Goal: Transaction & Acquisition: Purchase product/service

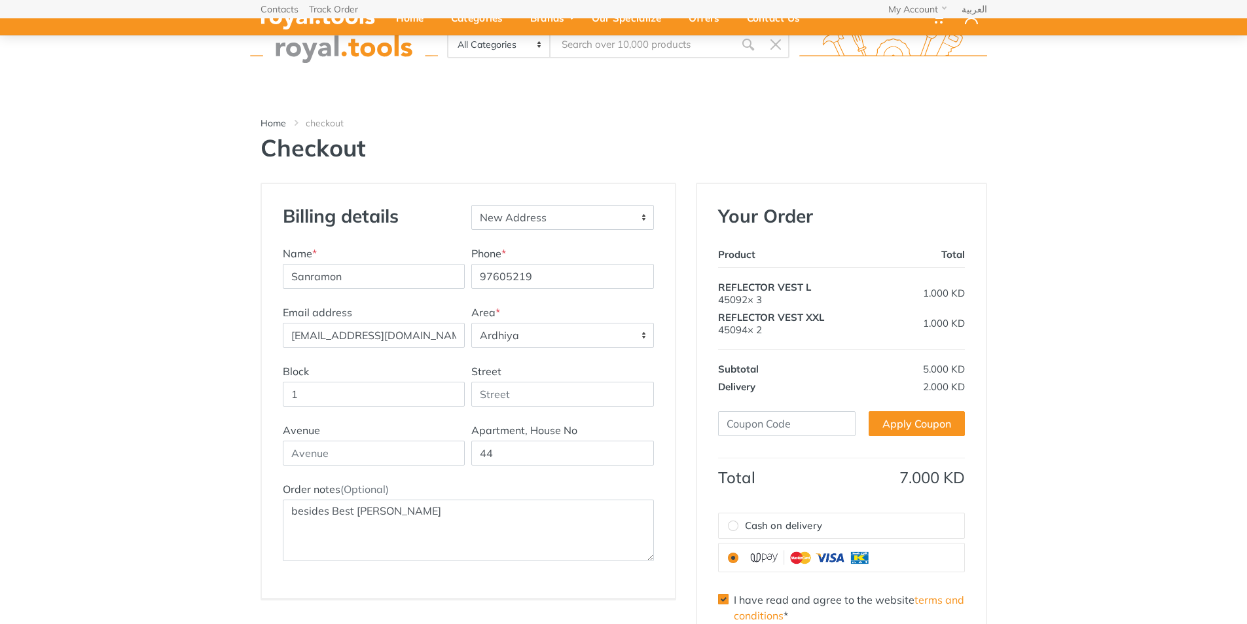
select select "29"
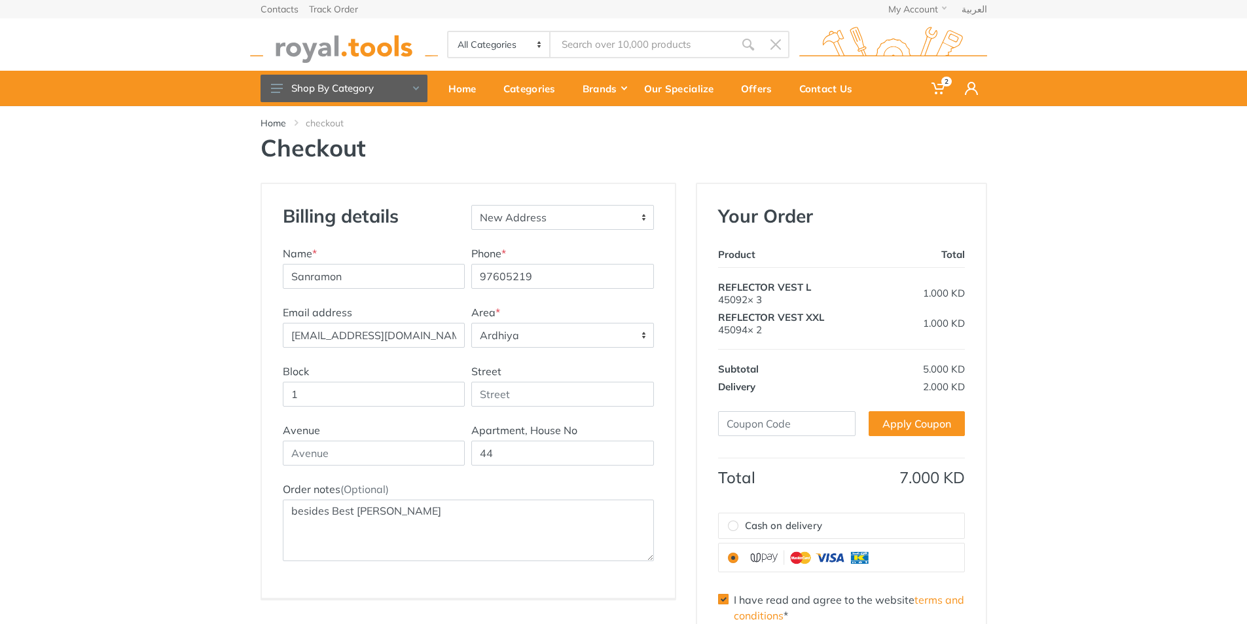
scroll to position [65, 0]
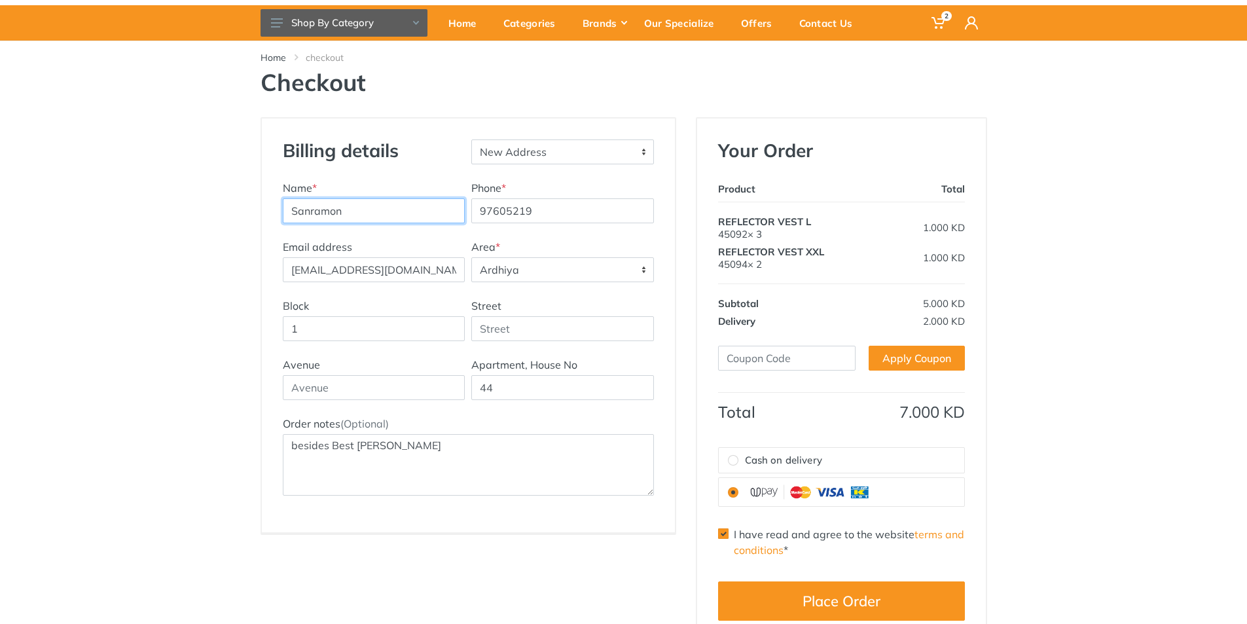
click at [372, 221] on input "Sanramon" at bounding box center [374, 210] width 183 height 25
drag, startPoint x: 344, startPoint y: 210, endPoint x: 482, endPoint y: 211, distance: 138.1
click at [482, 211] on div "Name * Sanramon Gen Trading Company Phone * 97605219" at bounding box center [468, 209] width 378 height 59
type input "Sanramon"
click at [332, 187] on div "Name * Sanramon" at bounding box center [373, 201] width 189 height 43
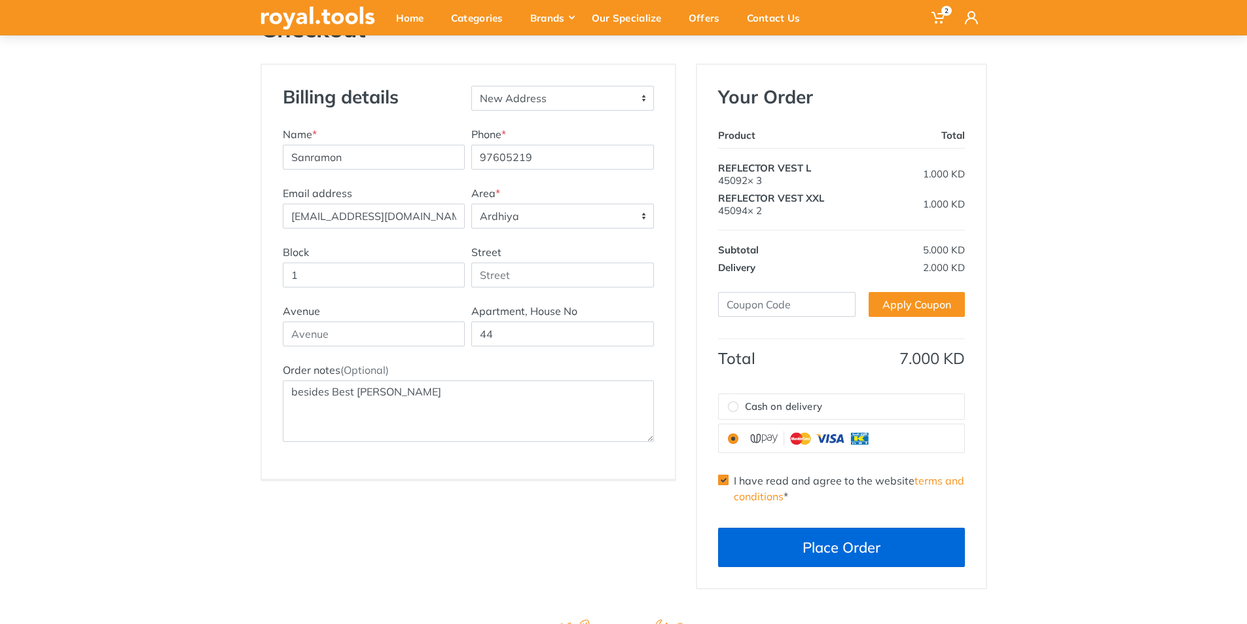
scroll to position [262, 0]
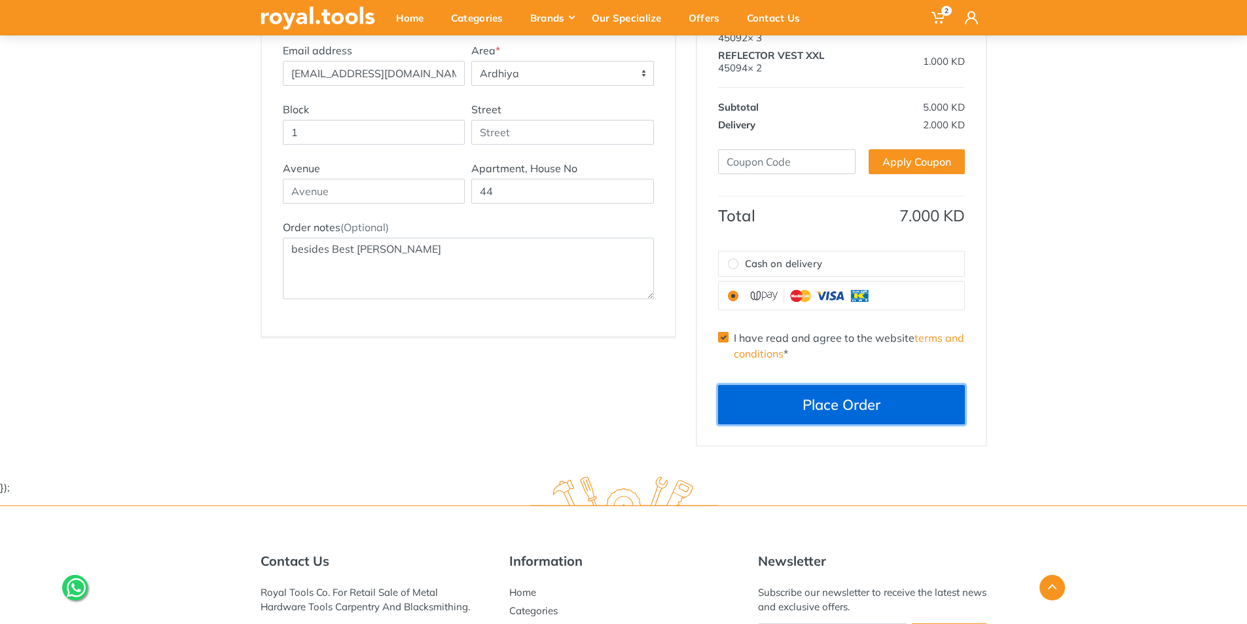
click at [773, 401] on button "Place Order" at bounding box center [841, 404] width 247 height 39
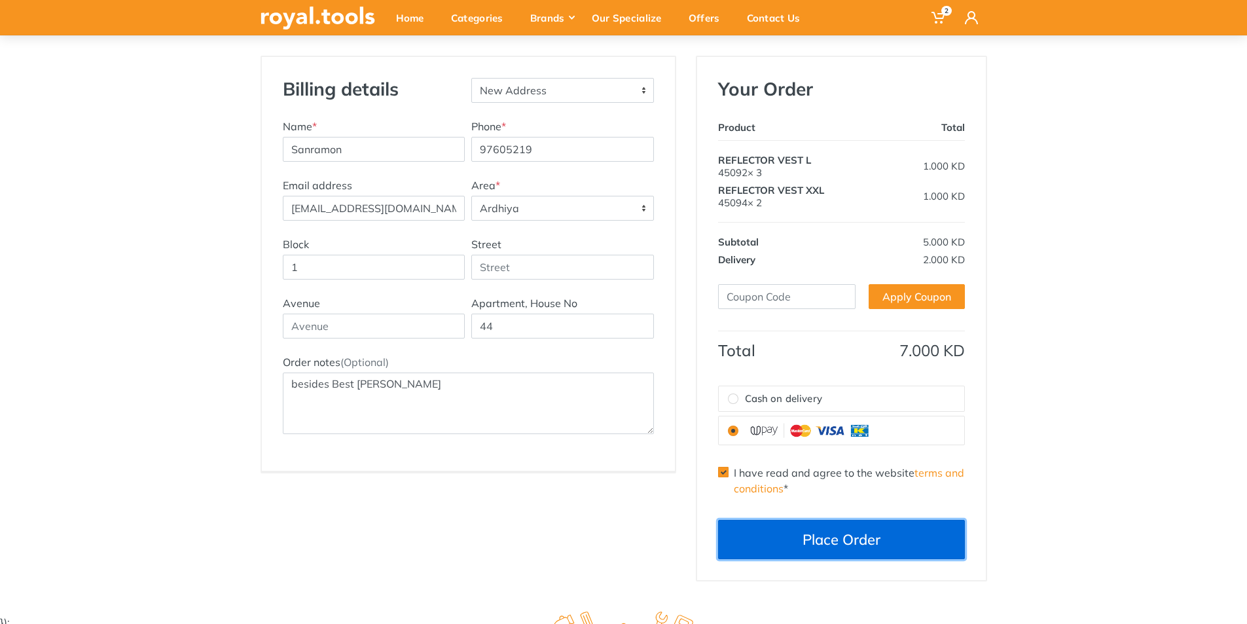
scroll to position [65, 0]
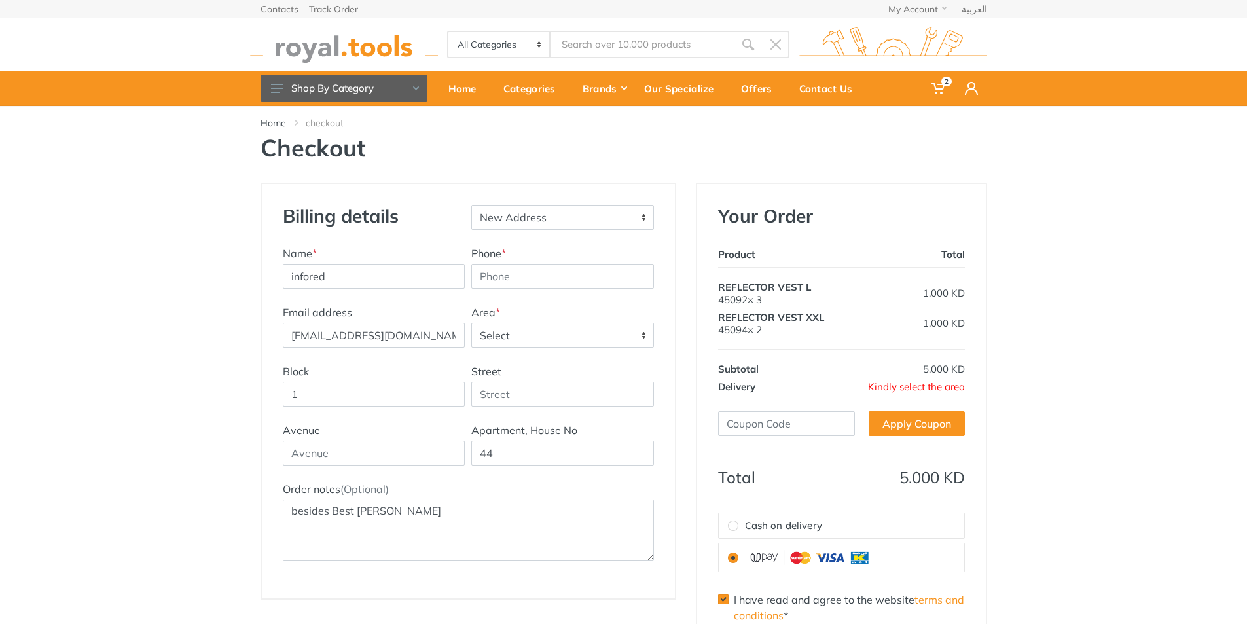
select select "0"
select select "29"
drag, startPoint x: 400, startPoint y: 277, endPoint x: 270, endPoint y: 277, distance: 130.2
click at [270, 277] on div "Billing details New Address - Ardhiya Name * infored Phone * Email address Area…" at bounding box center [468, 391] width 413 height 414
type input "Sanramon"
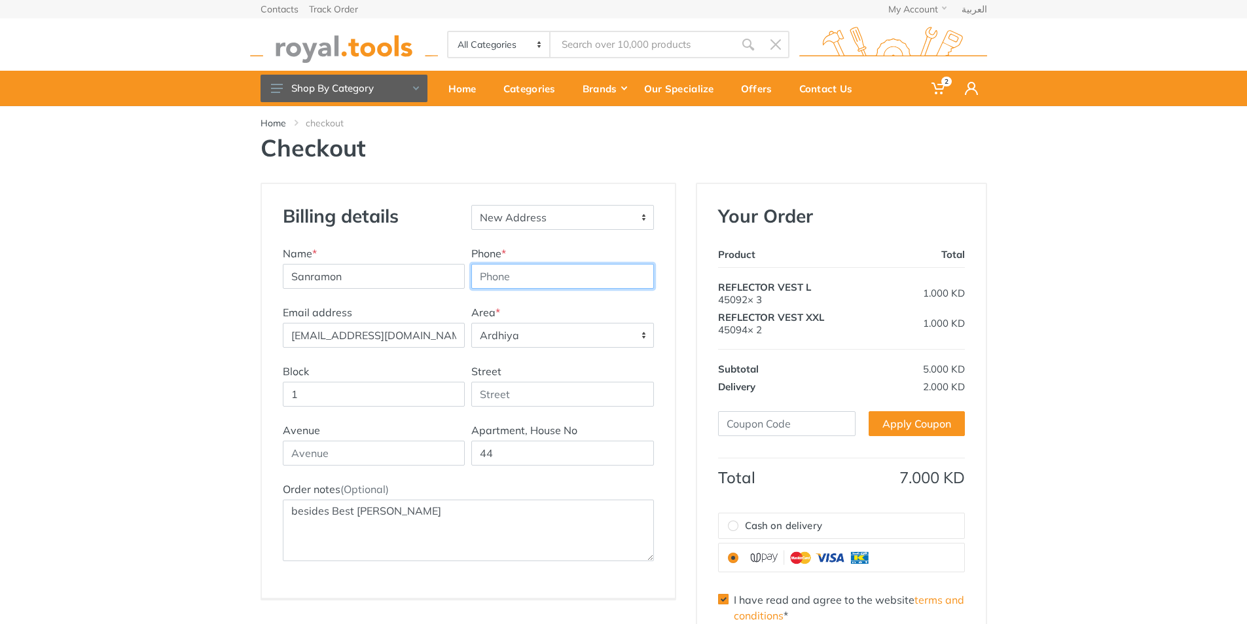
click at [523, 283] on input "Phone *" at bounding box center [562, 276] width 183 height 25
drag, startPoint x: 429, startPoint y: 340, endPoint x: 273, endPoint y: 351, distance: 156.8
click at [273, 351] on div "Billing details New Address - Ardhiya Name * Sanramon Phone * Email address Are…" at bounding box center [468, 391] width 413 height 414
click at [566, 268] on input "Phone *" at bounding box center [562, 276] width 183 height 25
type input "97605219"
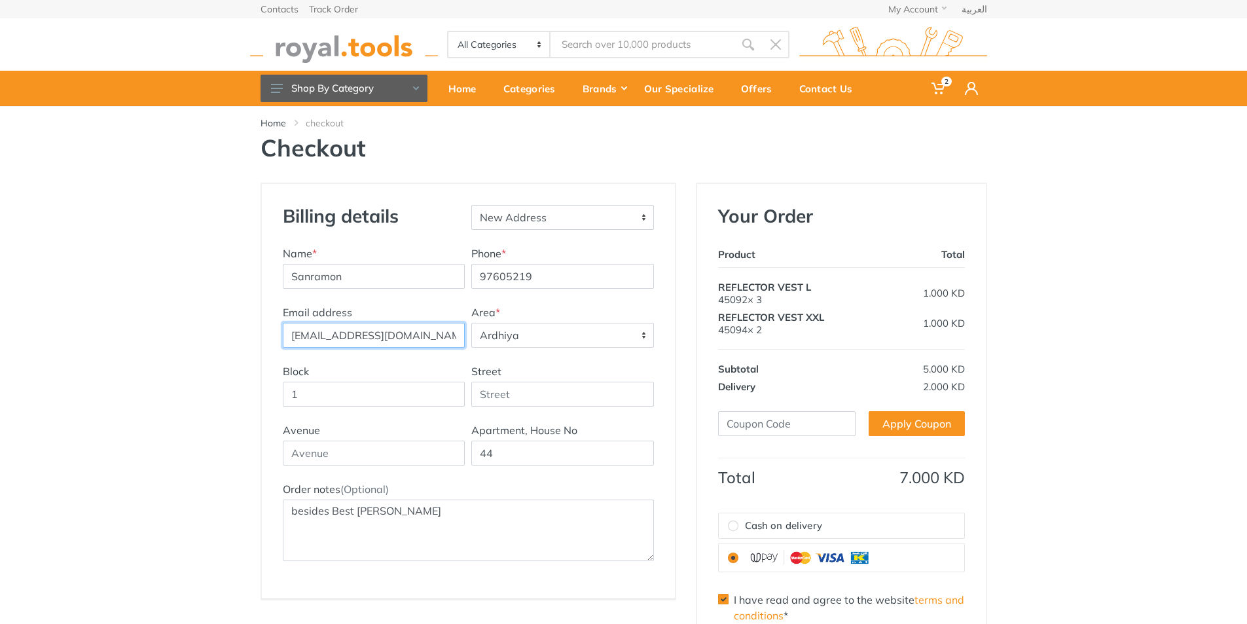
drag, startPoint x: 419, startPoint y: 337, endPoint x: 259, endPoint y: 332, distance: 160.4
click at [259, 332] on div "Billing details New Address - Ardhiya Name * Sanramon Phone * 97605219" at bounding box center [468, 445] width 435 height 525
paste input "shahadan.m@sanramonkw.com"
type input "s"
click at [865, 340] on td "REFLECTOR VEST XXL 45094× 2" at bounding box center [793, 328] width 151 height 41
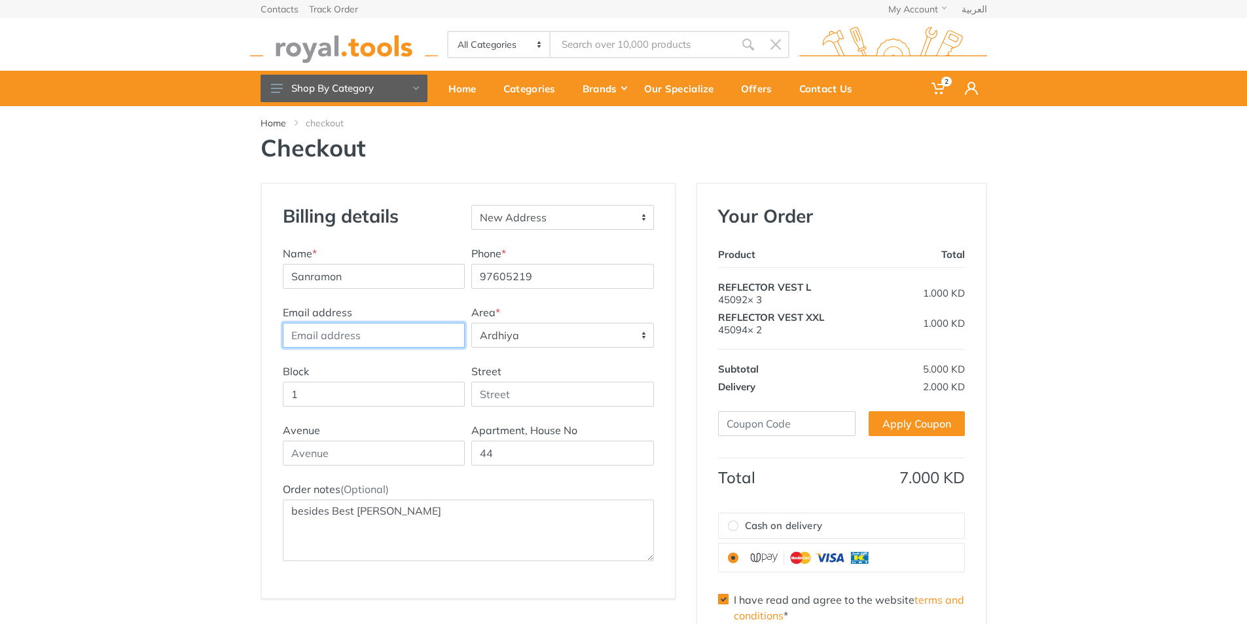
click at [349, 330] on input "Email address" at bounding box center [374, 335] width 183 height 25
type input "purchasing@sanramonkw.com"
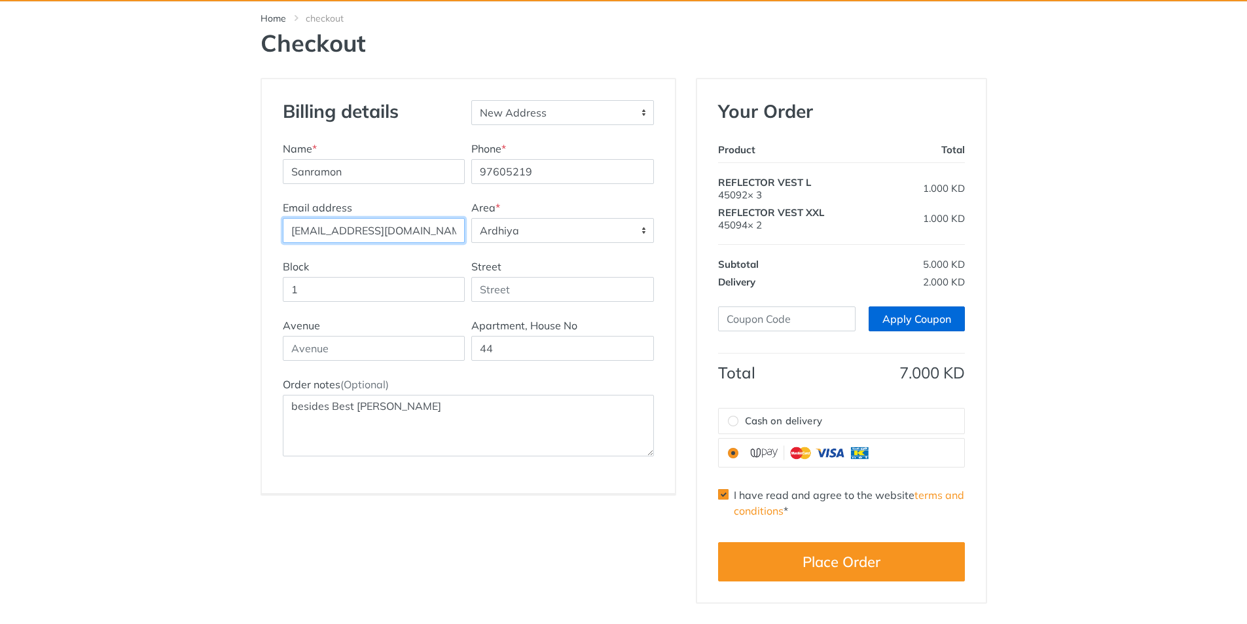
scroll to position [131, 0]
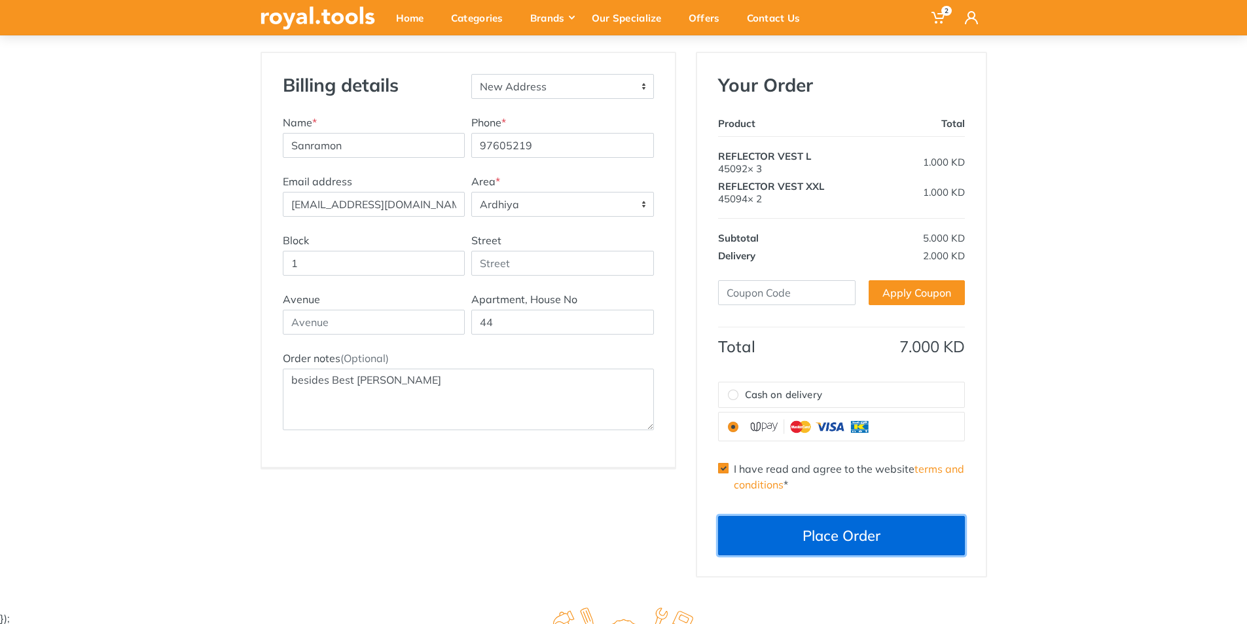
click at [821, 525] on button "Place Order" at bounding box center [841, 535] width 247 height 39
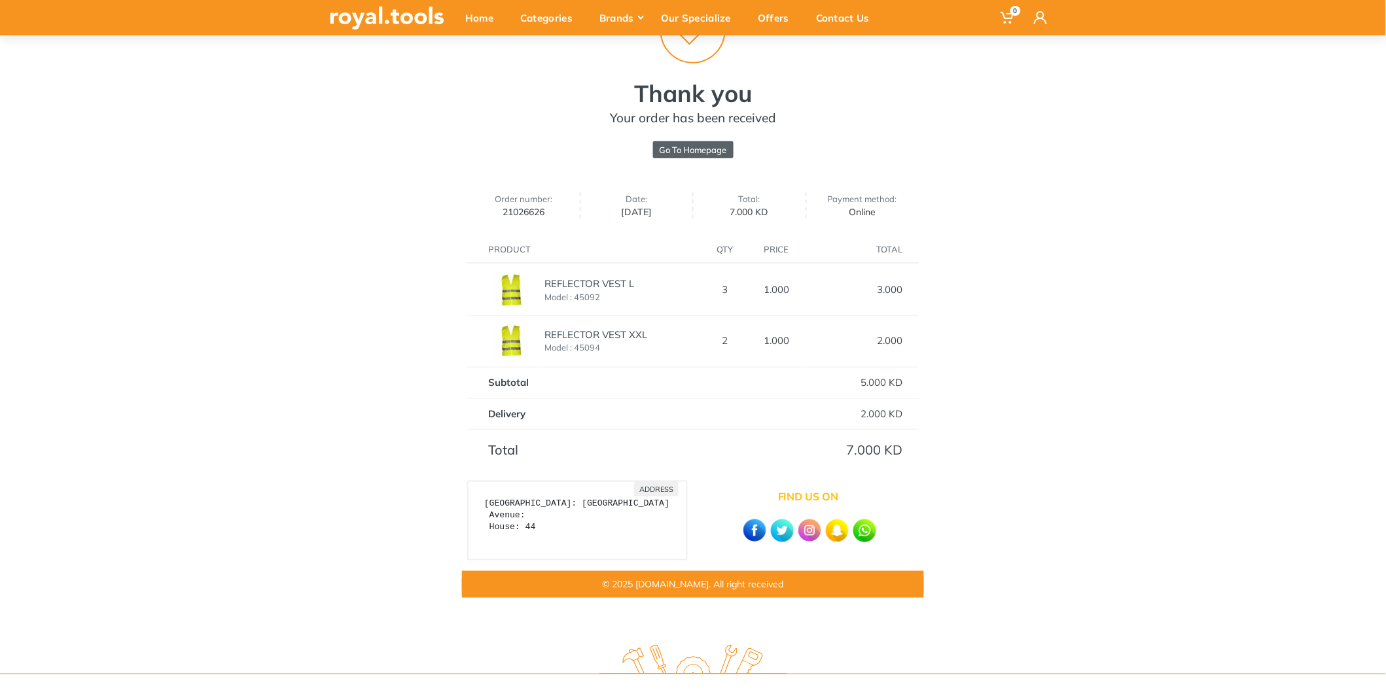
scroll to position [145, 0]
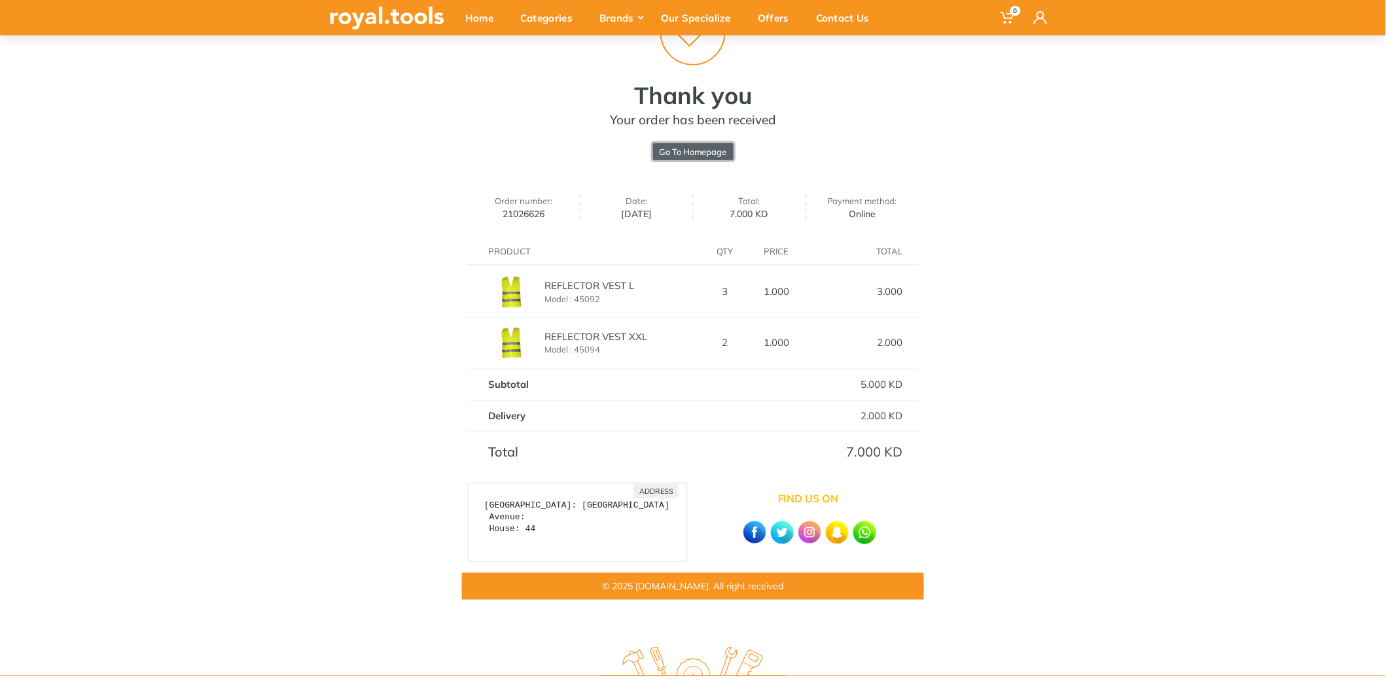
click at [696, 152] on link "Go To Homepage" at bounding box center [693, 151] width 80 height 17
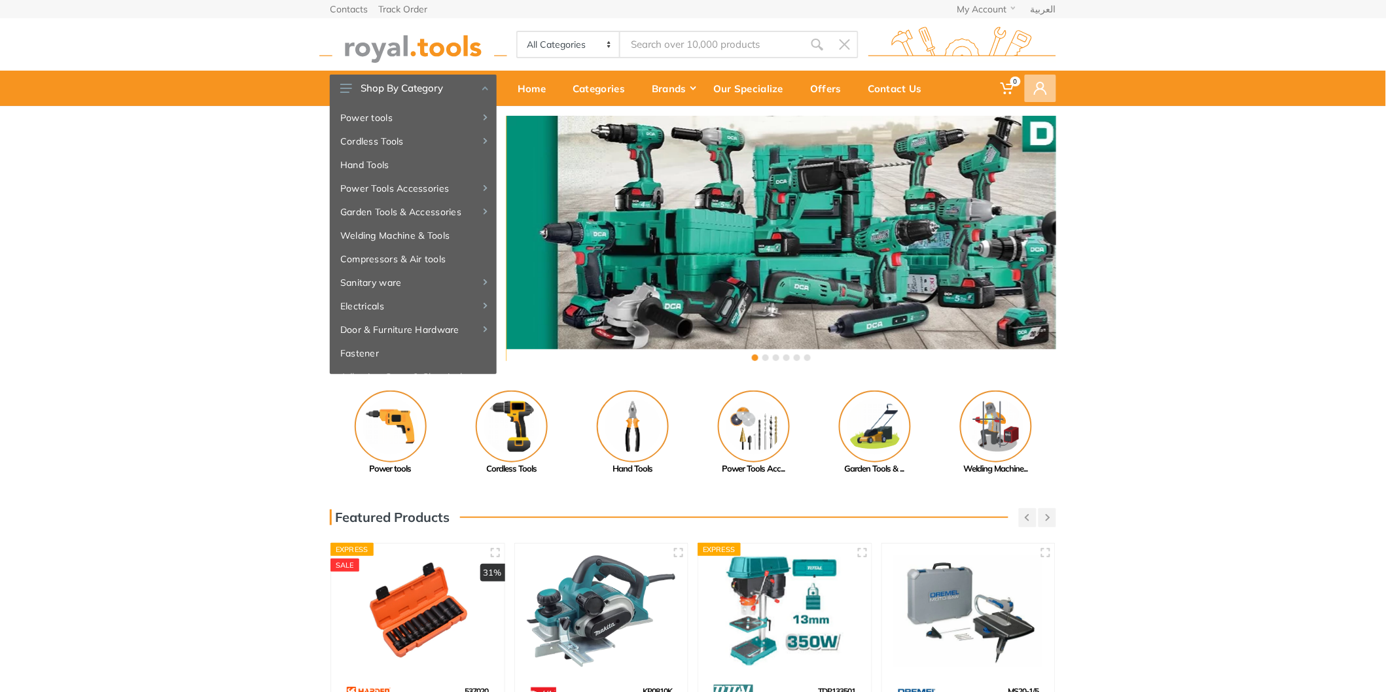
click at [1038, 83] on use at bounding box center [1040, 88] width 13 height 13
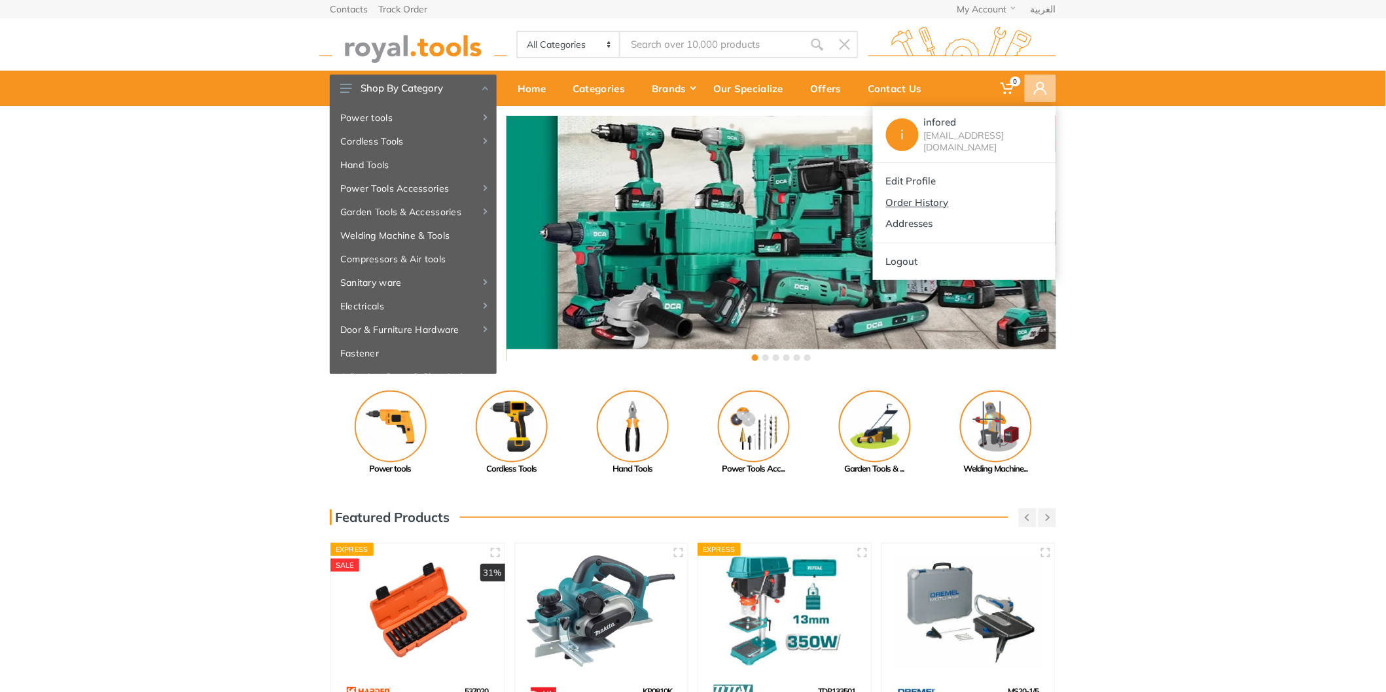
click at [954, 192] on link "Order History" at bounding box center [964, 203] width 183 height 22
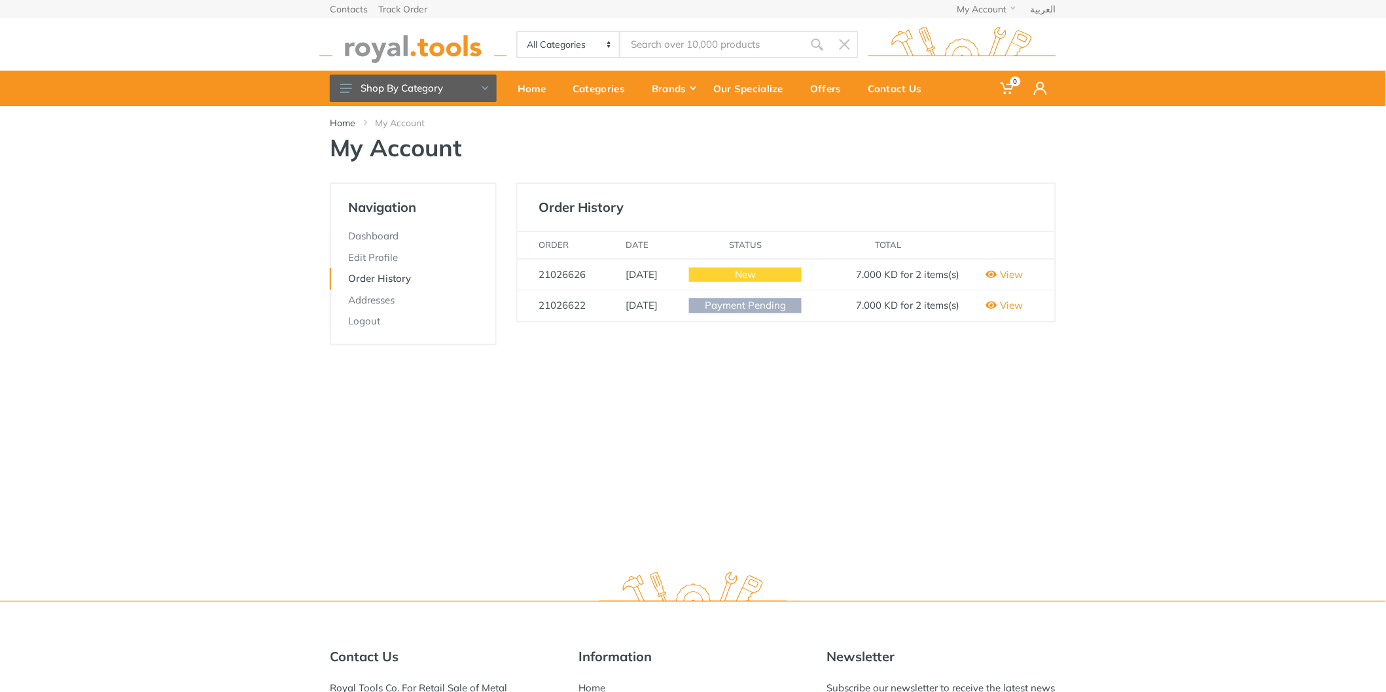
click at [838, 271] on td "7.000 KD for 2 items(s)" at bounding box center [889, 274] width 158 height 31
click at [772, 271] on span "New" at bounding box center [745, 275] width 113 height 15
click at [1023, 273] on link "View" at bounding box center [1004, 274] width 37 height 12
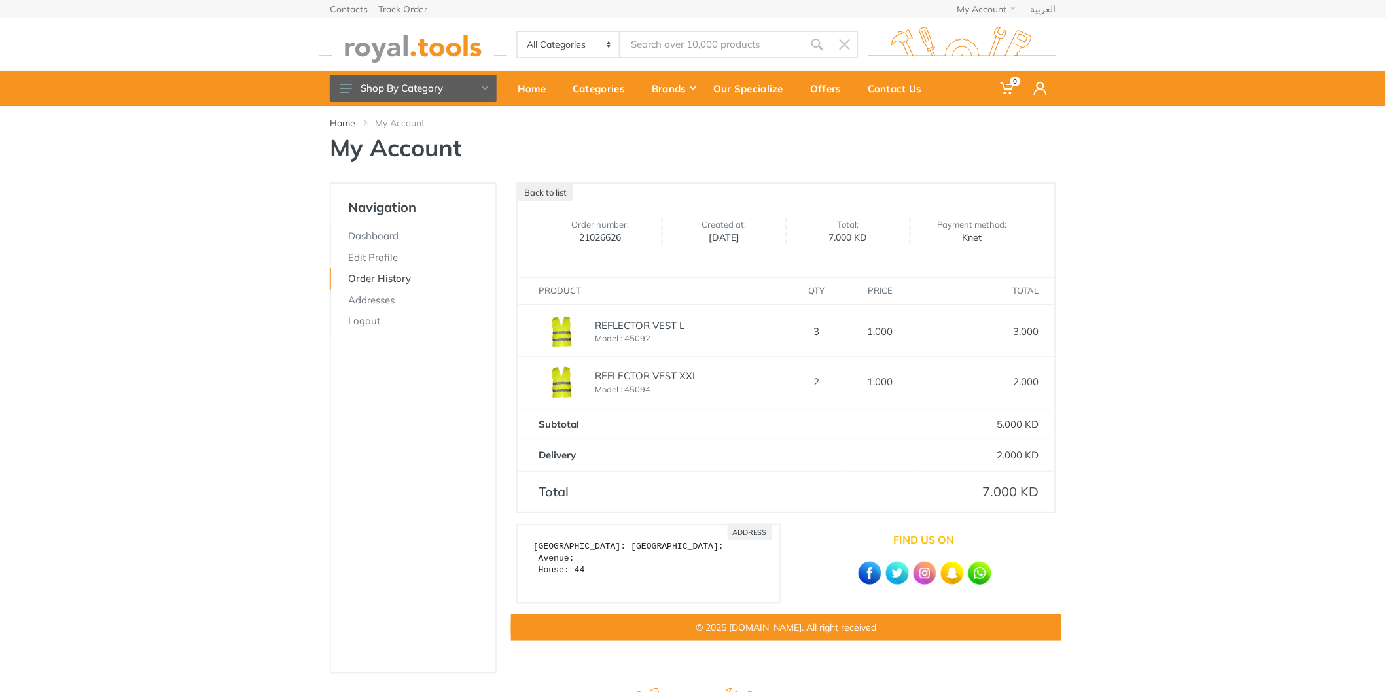
click at [419, 1] on div "Track Order" at bounding box center [402, 9] width 49 height 18
click at [415, 9] on link "Track Order" at bounding box center [402, 9] width 49 height 9
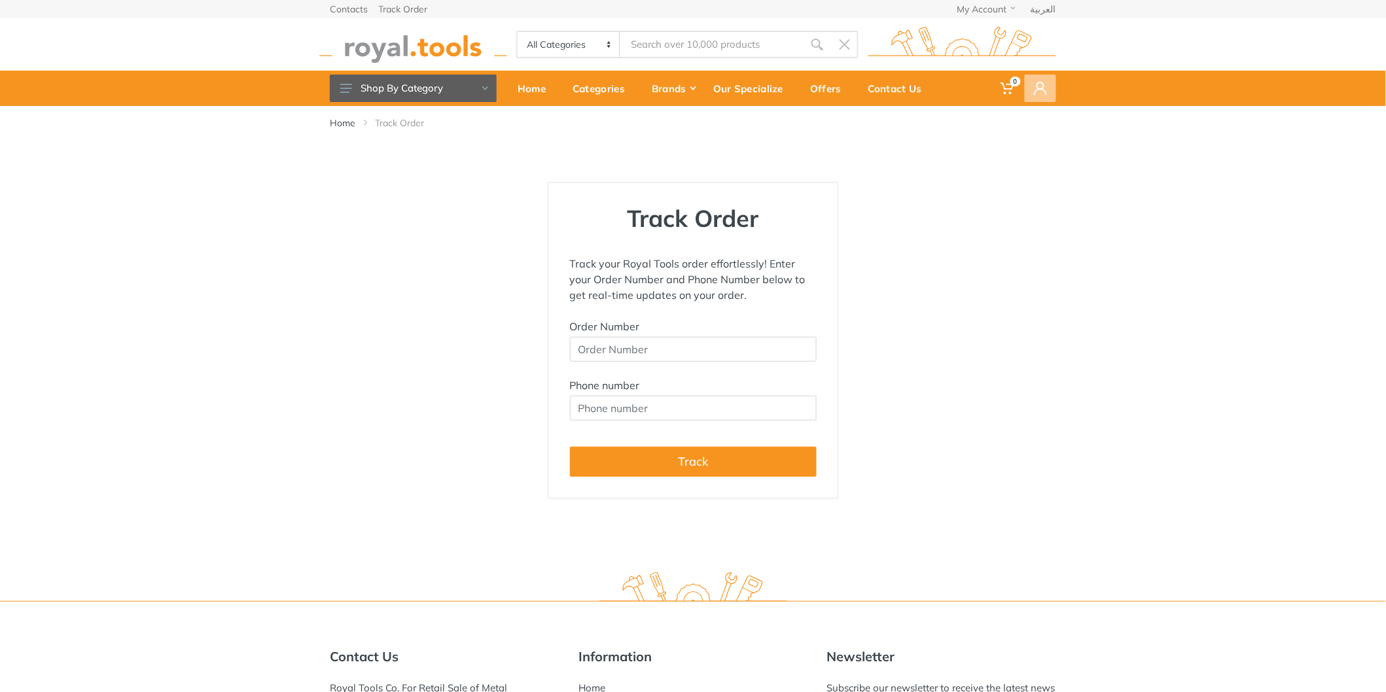
click at [1047, 94] on use at bounding box center [1040, 88] width 13 height 13
click at [980, 206] on link "Order History" at bounding box center [964, 203] width 183 height 22
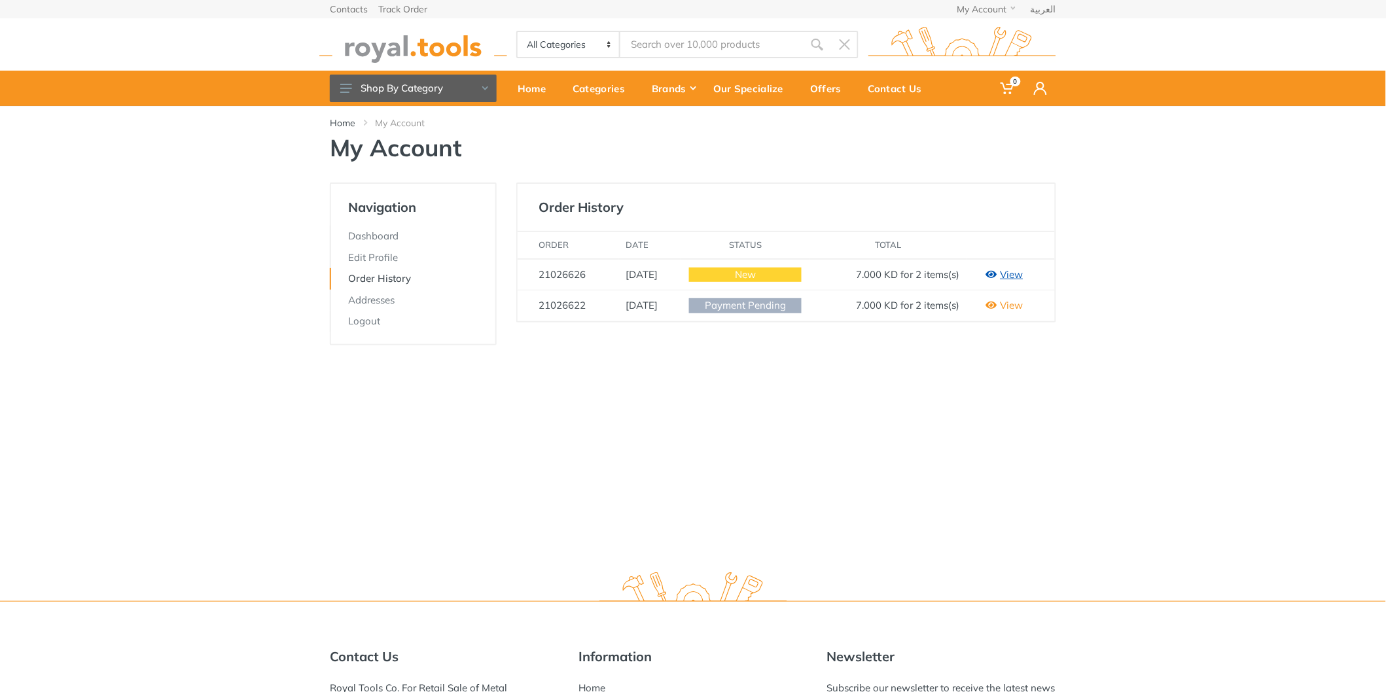
click at [1021, 276] on link "View" at bounding box center [1004, 274] width 37 height 12
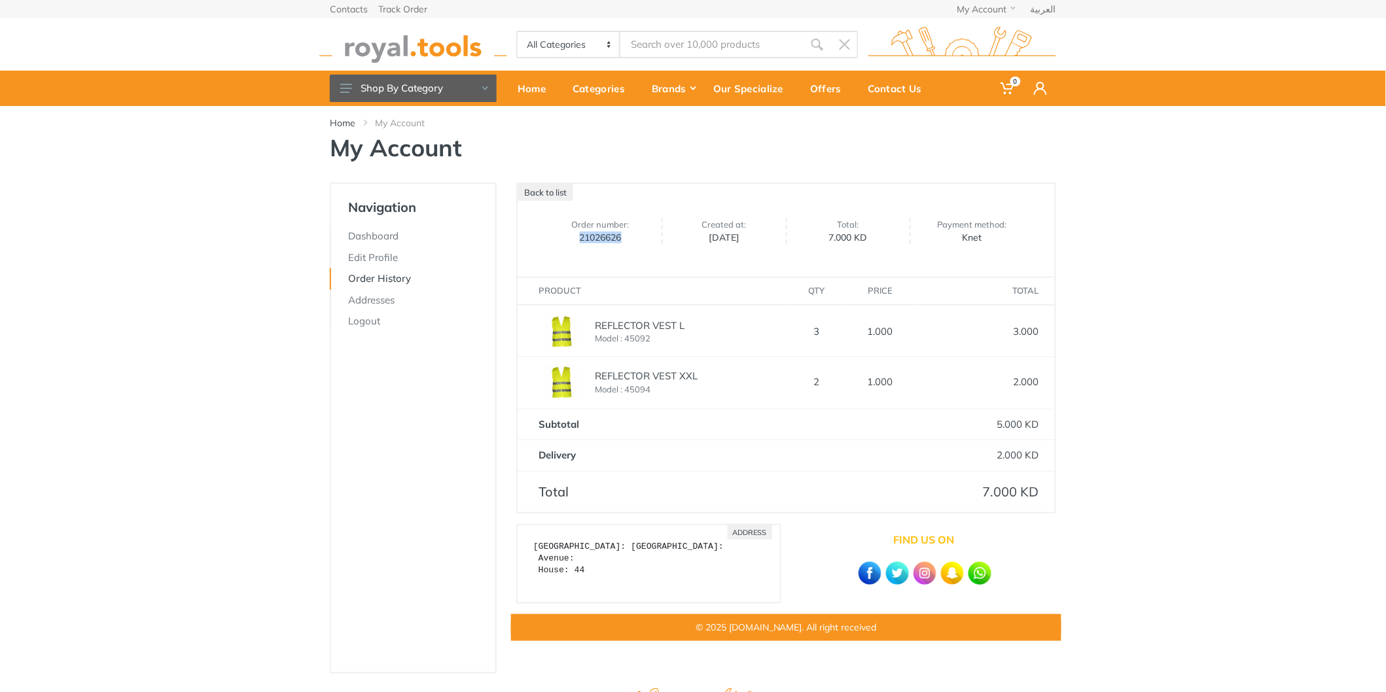
drag, startPoint x: 639, startPoint y: 238, endPoint x: 564, endPoint y: 251, distance: 75.6
click at [564, 251] on div "Order number: 21026626 Created at: 2025-08-17 Total: 7.000 KD Payment method: K…" at bounding box center [786, 239] width 537 height 76
copy span "21026626"
click at [408, 7] on link "Track Order" at bounding box center [402, 9] width 49 height 9
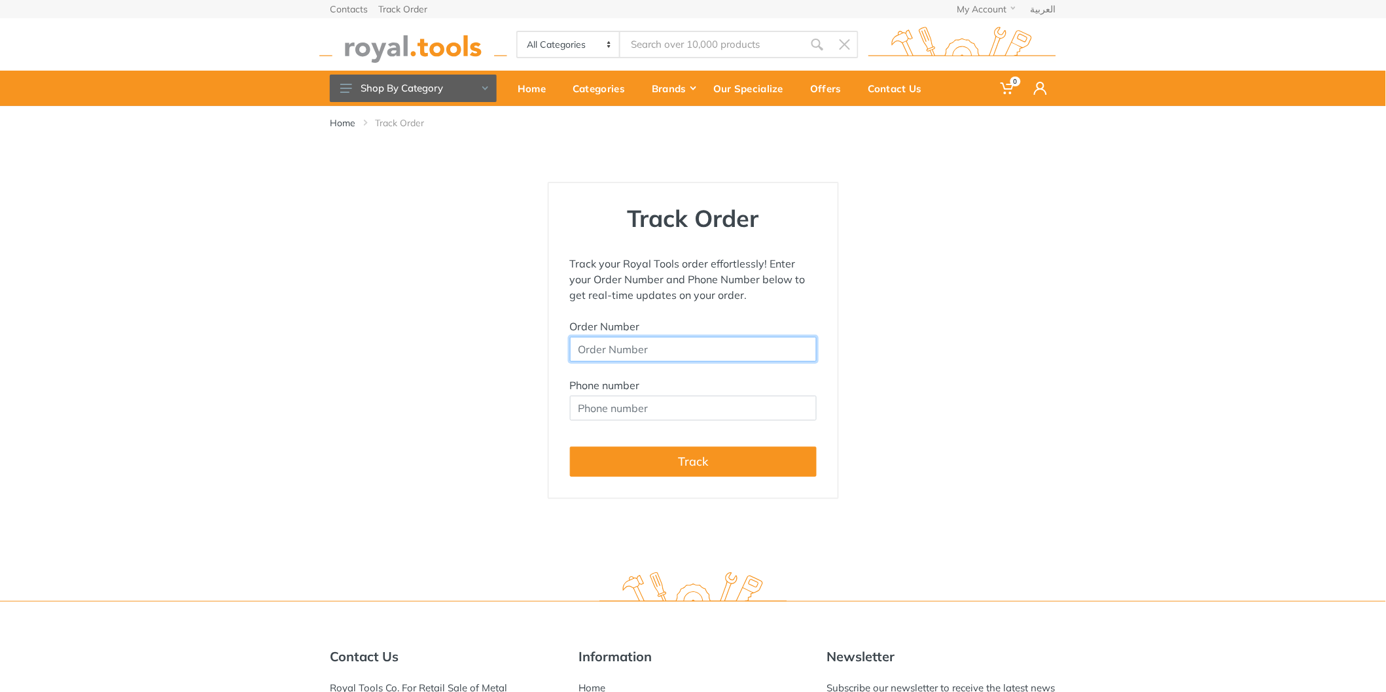
click at [658, 342] on input "Order Number" at bounding box center [693, 349] width 247 height 25
paste input "21026626"
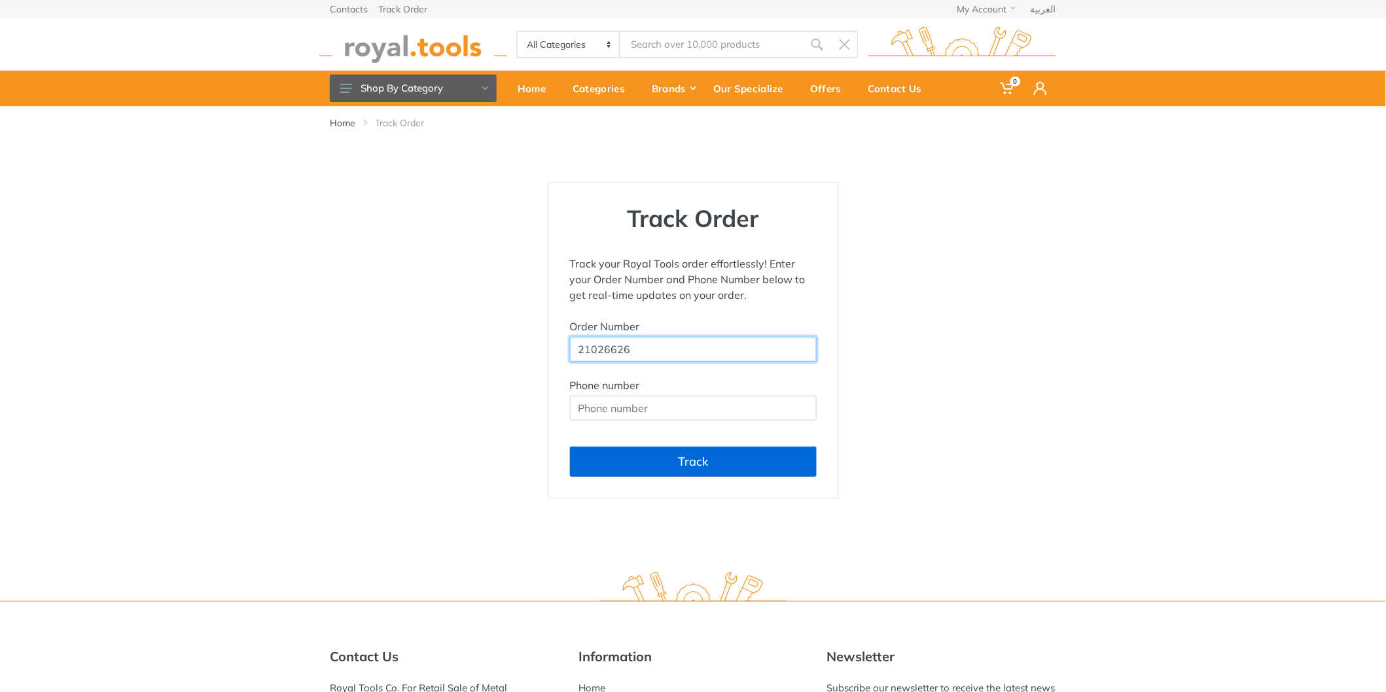
type input "21026626"
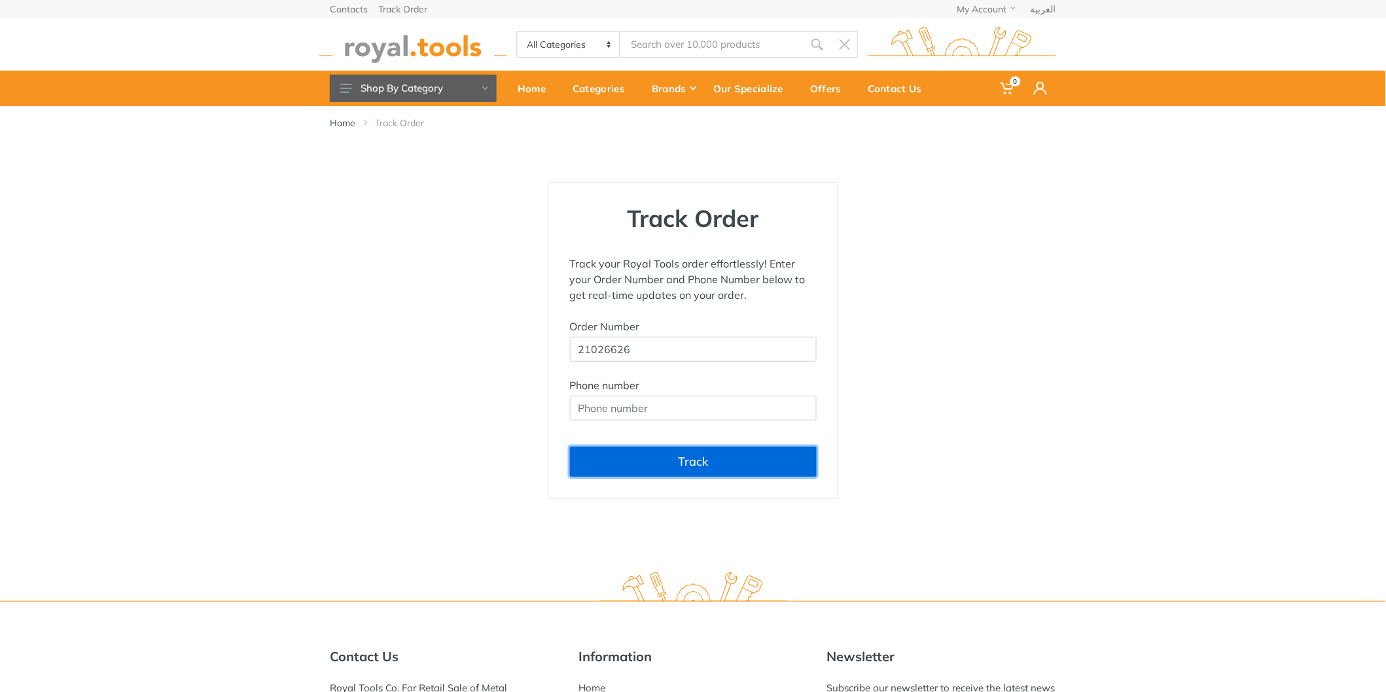
click at [685, 458] on button "Track" at bounding box center [693, 462] width 247 height 30
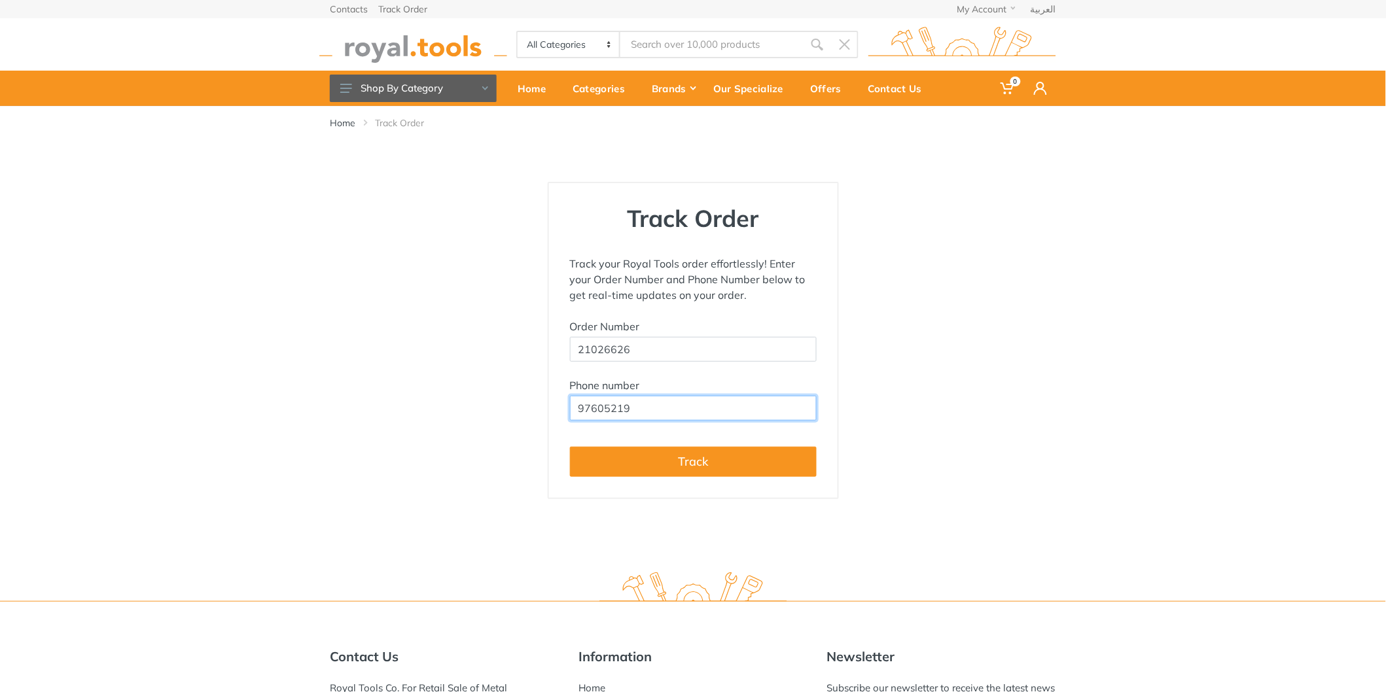
type input "97605219"
click at [570, 447] on button "Track" at bounding box center [693, 462] width 247 height 30
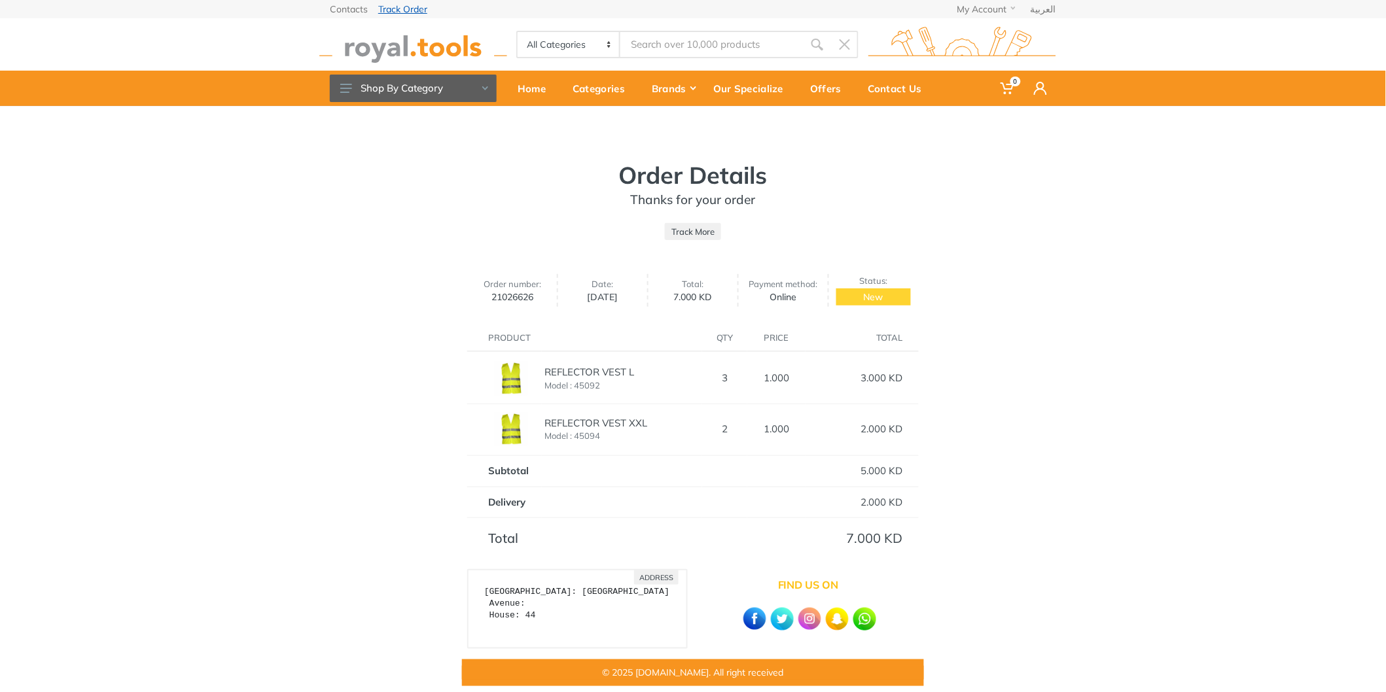
click at [409, 8] on link "Track Order" at bounding box center [402, 9] width 49 height 9
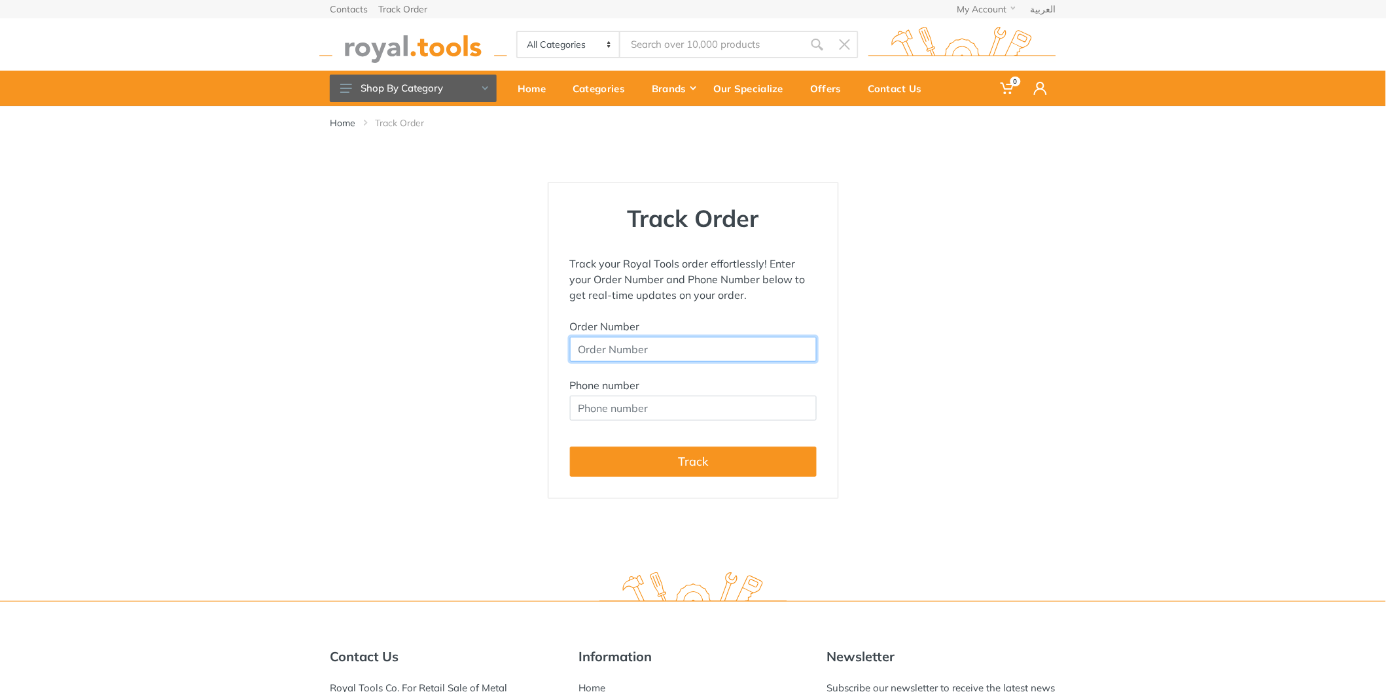
click at [705, 343] on input "Order Number" at bounding box center [693, 349] width 247 height 25
type input "21026626"
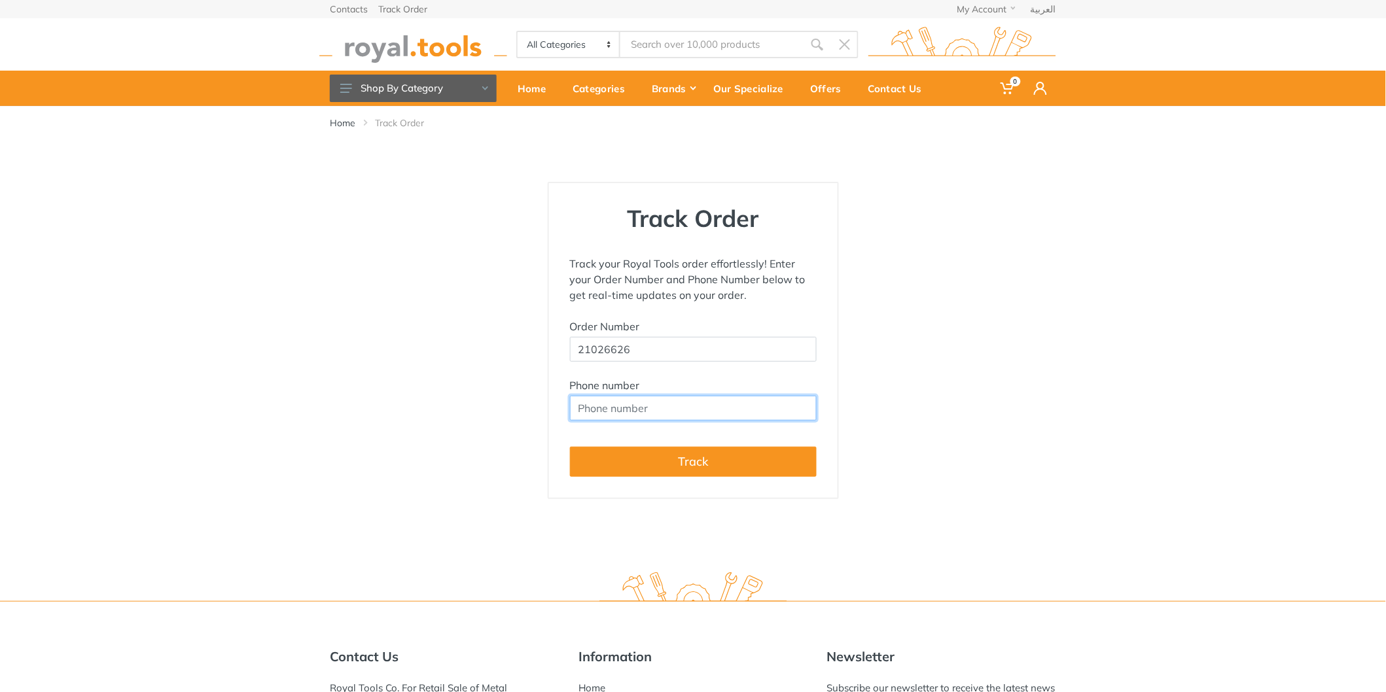
click at [670, 400] on input "Phone number" at bounding box center [693, 408] width 247 height 25
type input "97605219"
click at [570, 447] on button "Track" at bounding box center [693, 462] width 247 height 30
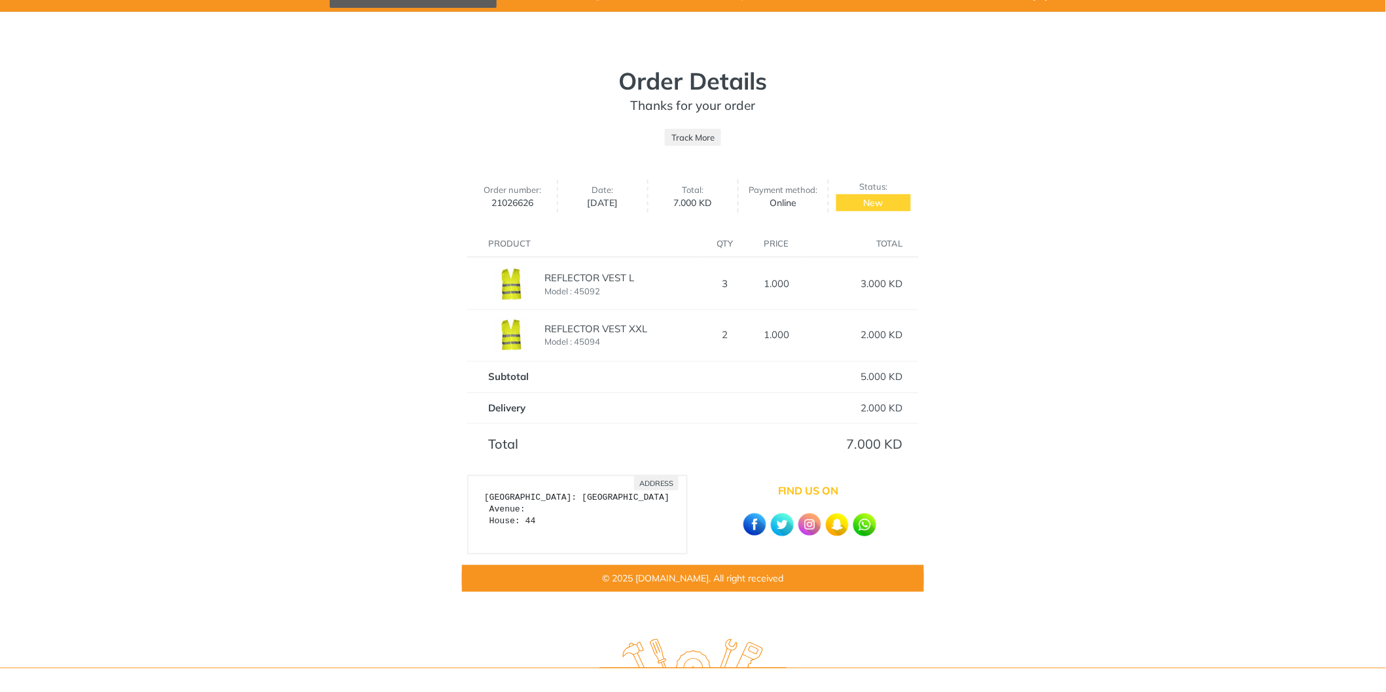
scroll to position [22, 0]
